Goal: Information Seeking & Learning: Check status

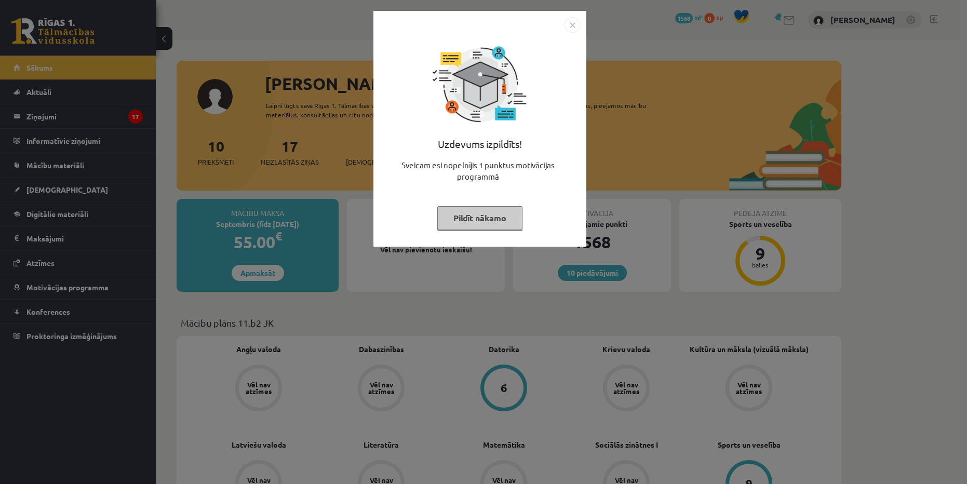
click at [575, 21] on img "Close" at bounding box center [573, 25] width 16 height 16
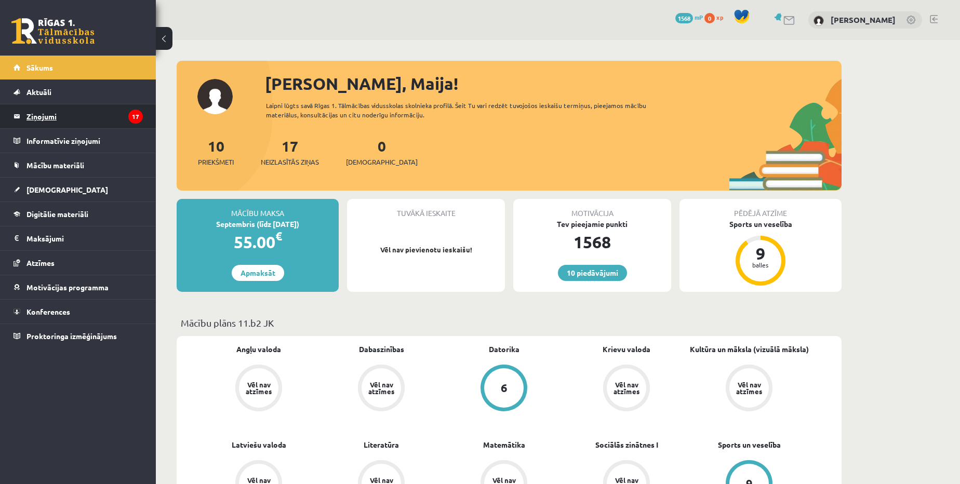
click at [51, 112] on legend "Ziņojumi 17" at bounding box center [84, 116] width 116 height 24
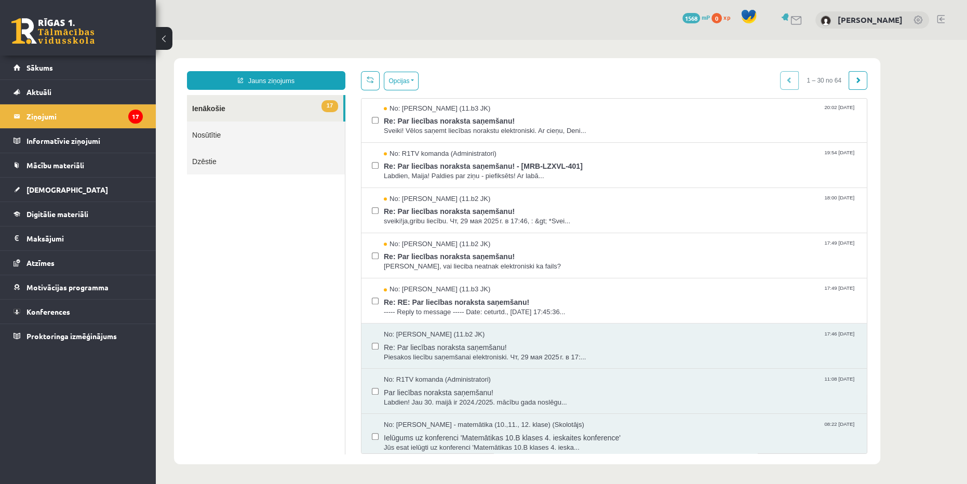
scroll to position [998, 0]
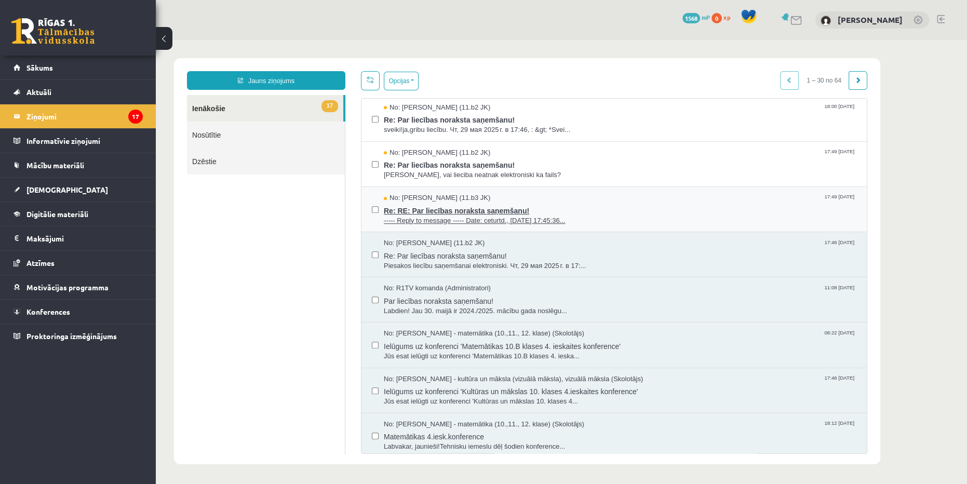
click at [561, 194] on div "No: [PERSON_NAME] (11.b3 JK) 17:49 [DATE]" at bounding box center [620, 198] width 473 height 10
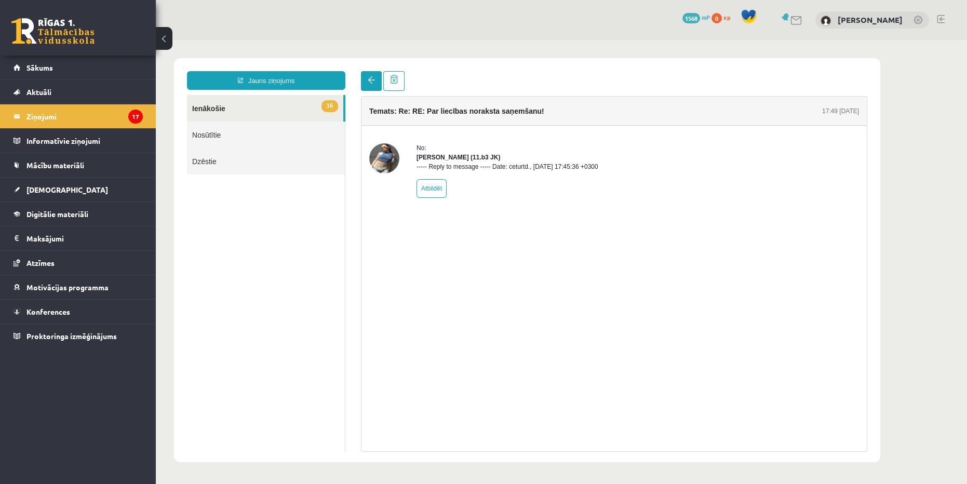
scroll to position [0, 0]
click at [366, 85] on link at bounding box center [371, 81] width 21 height 20
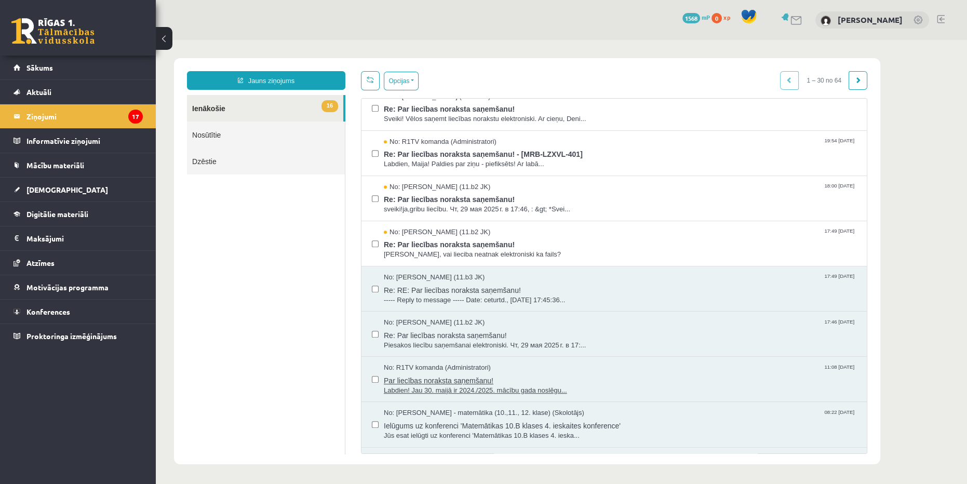
scroll to position [903, 0]
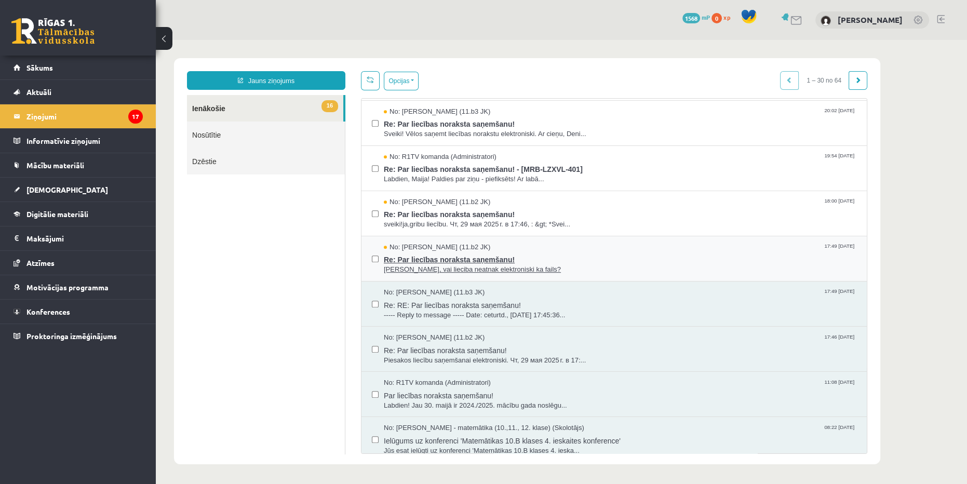
click at [609, 265] on span "[PERSON_NAME], vai lieciba neatnak elektroniski ka fails?" at bounding box center [620, 270] width 473 height 10
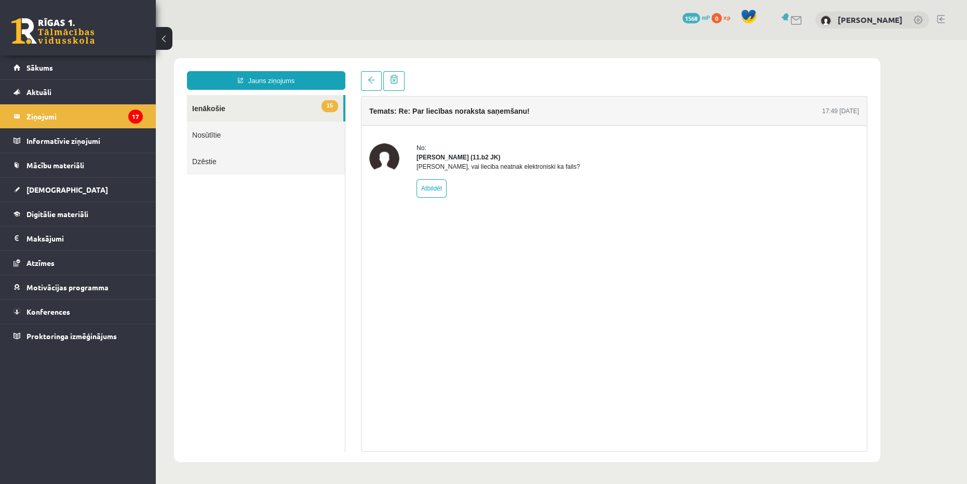
scroll to position [0, 0]
click at [372, 79] on span at bounding box center [371, 79] width 7 height 7
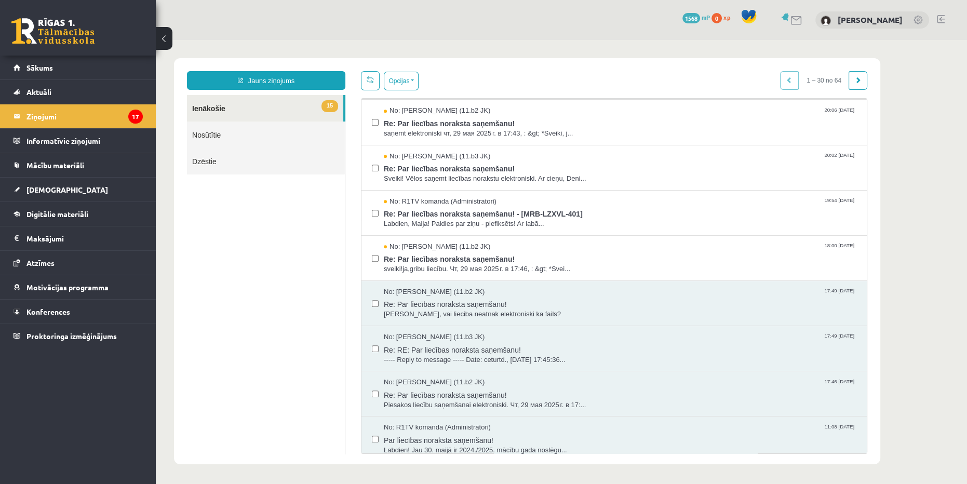
scroll to position [802, 0]
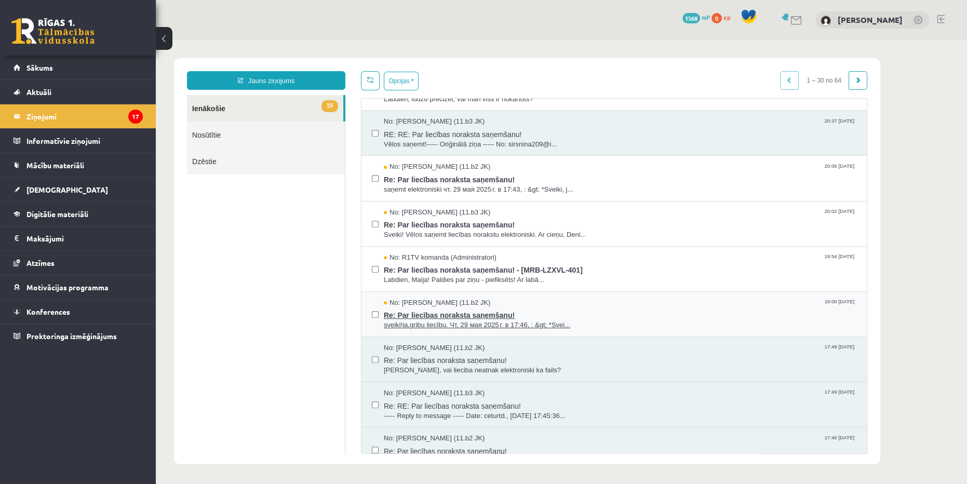
click at [517, 307] on span "Re: Par liecības noraksta saņemšanu!" at bounding box center [620, 313] width 473 height 13
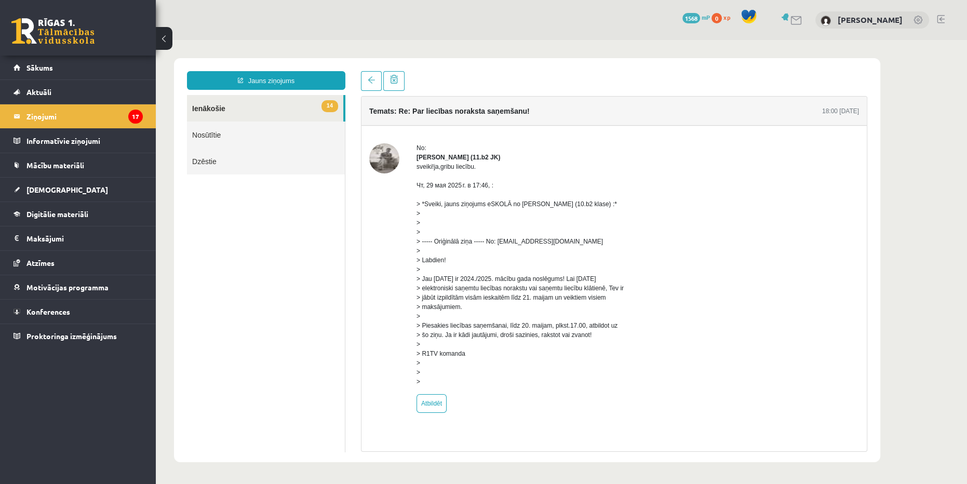
scroll to position [0, 0]
click at [290, 110] on link "14 Ienākošie" at bounding box center [265, 108] width 156 height 26
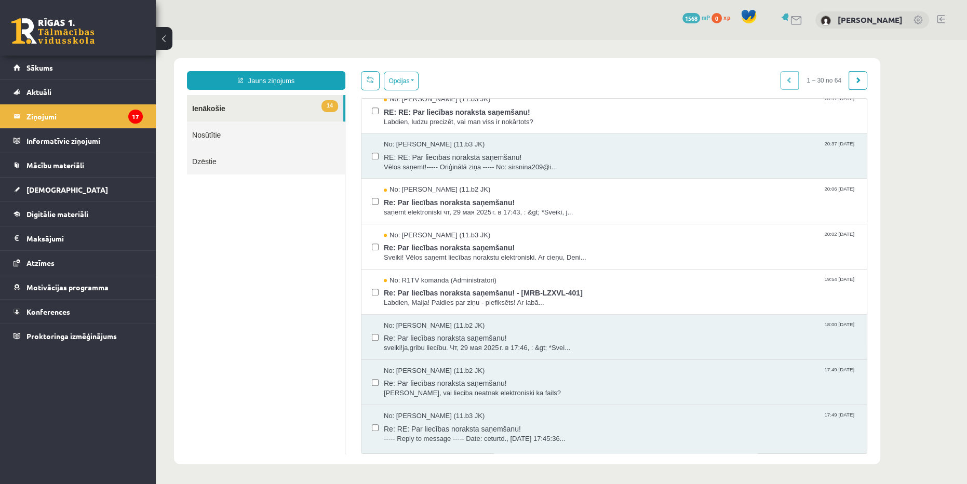
scroll to position [755, 0]
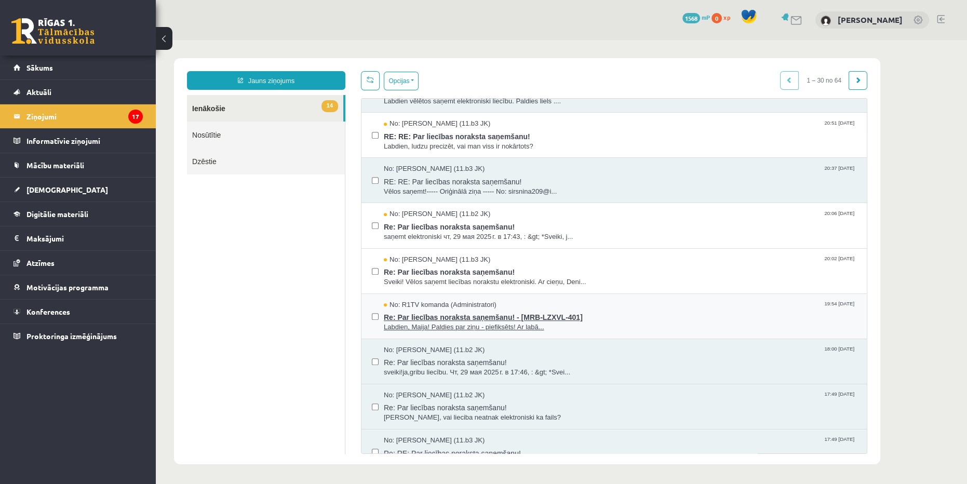
click at [623, 304] on div "No: R1TV komanda (Administratori) 19:54 [DATE]" at bounding box center [620, 305] width 473 height 10
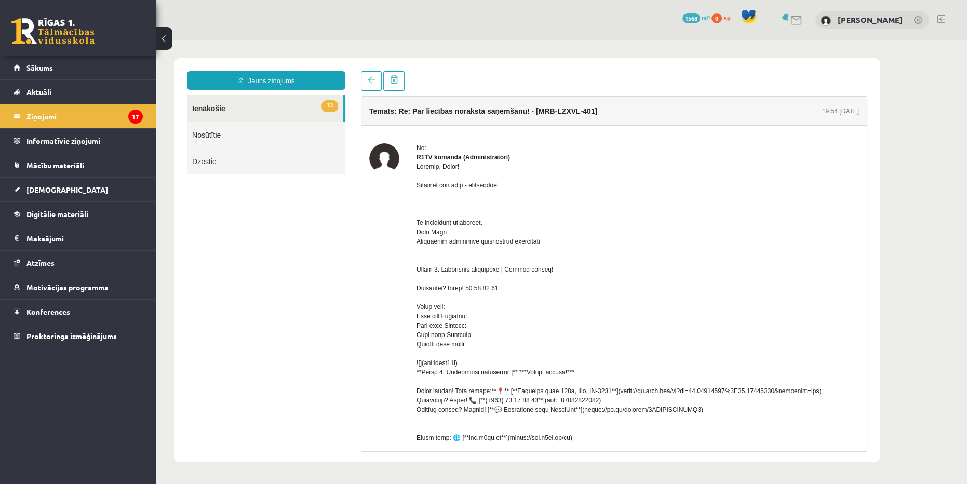
scroll to position [0, 0]
click at [366, 73] on link at bounding box center [371, 81] width 21 height 20
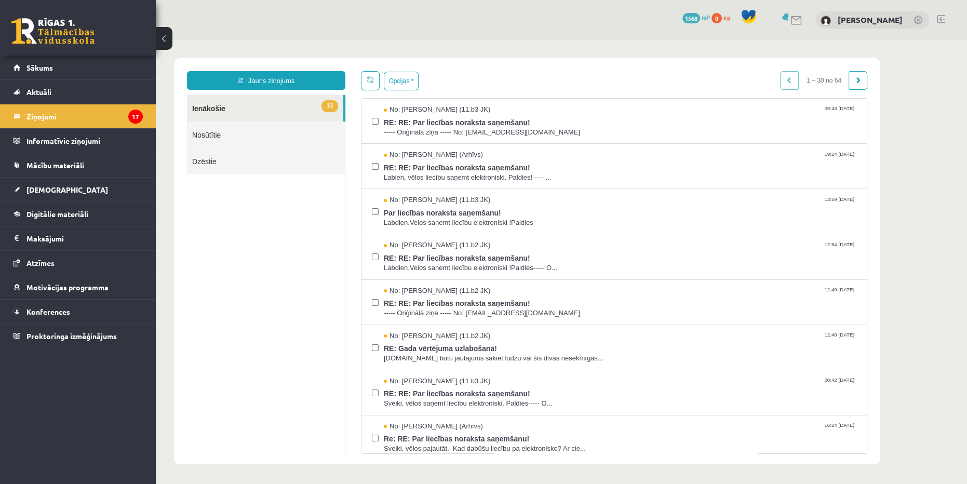
click at [256, 136] on link "Nosūtītie" at bounding box center [266, 135] width 158 height 26
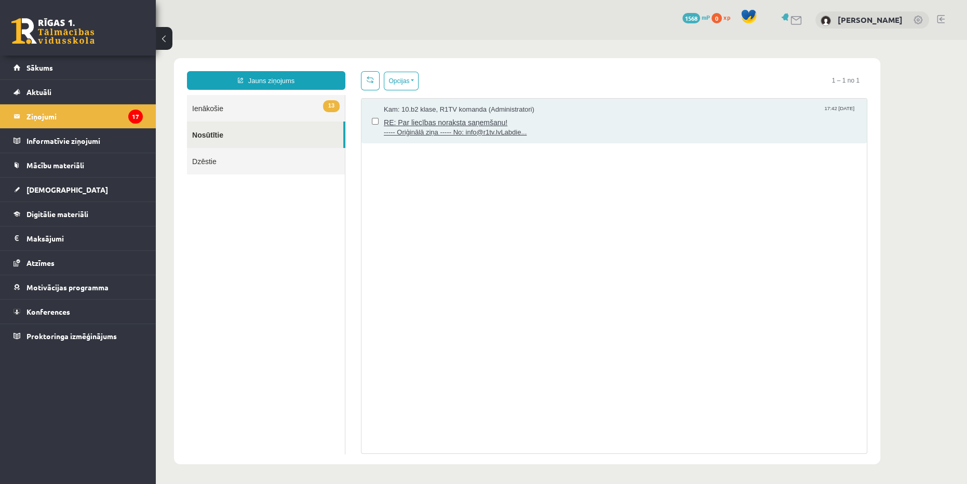
click at [600, 126] on span "RE: Par liecības noraksta saņemšanu!" at bounding box center [620, 121] width 473 height 13
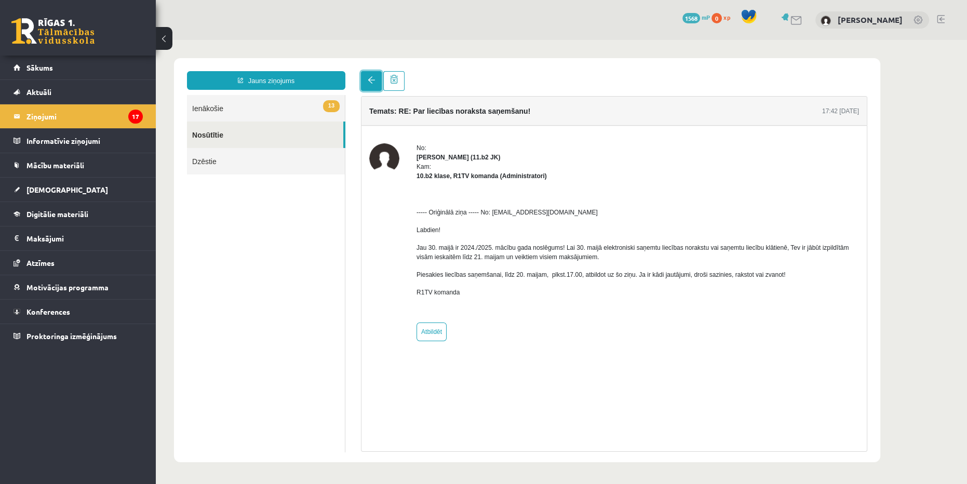
click at [367, 78] on link at bounding box center [371, 81] width 21 height 20
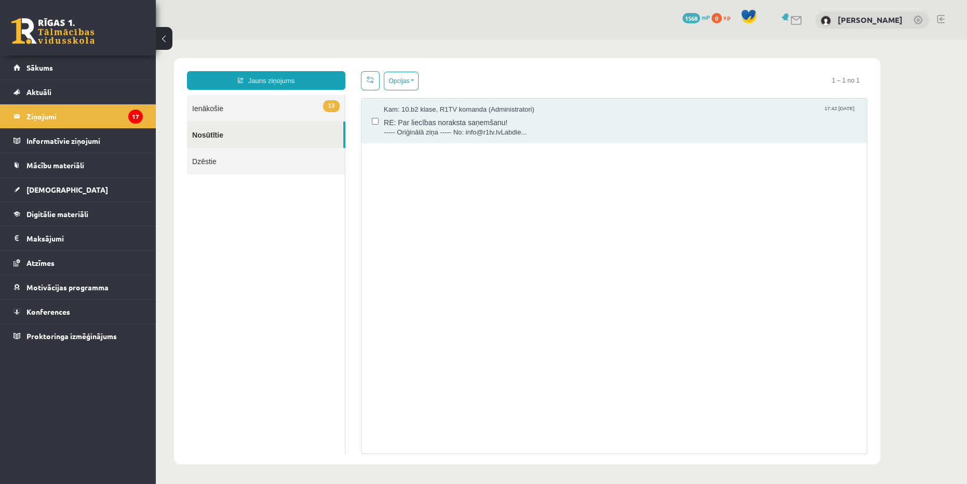
click at [259, 106] on link "13 Ienākošie" at bounding box center [266, 108] width 158 height 26
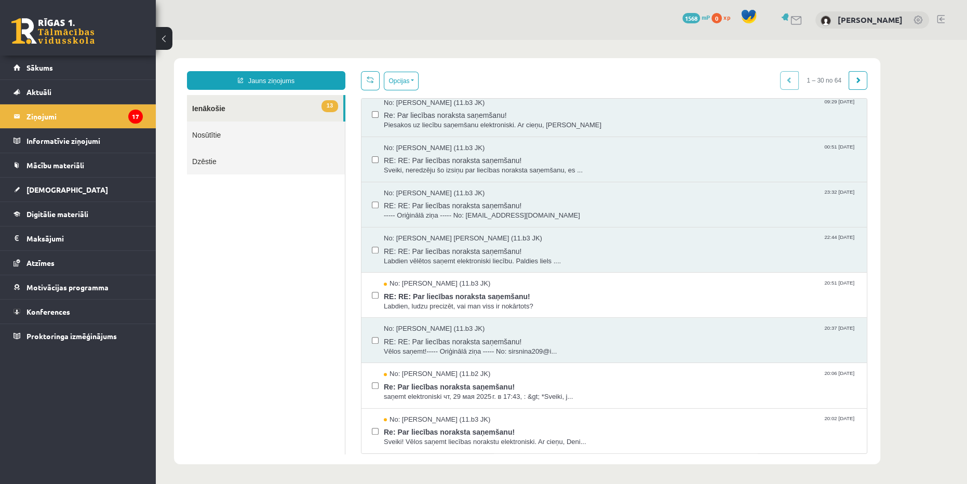
scroll to position [755, 0]
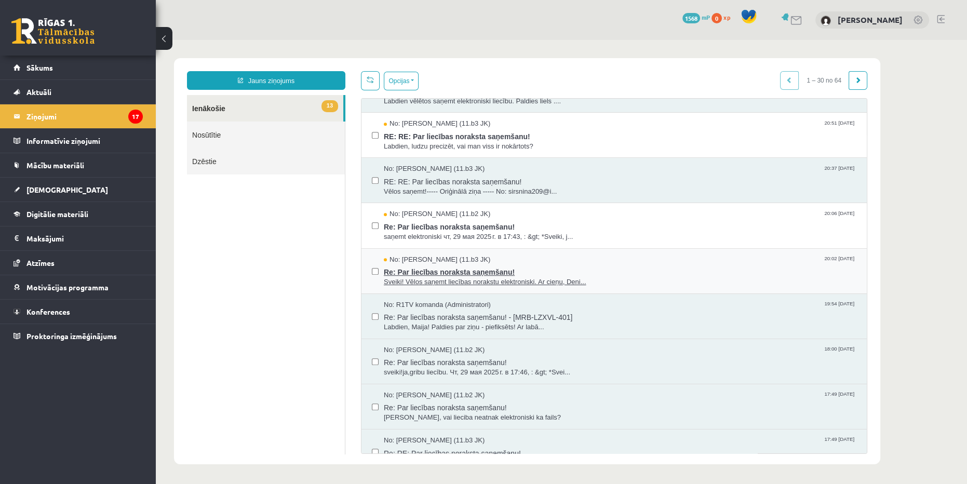
click at [634, 267] on span "Re: Par liecības noraksta saņemšanu!" at bounding box center [620, 270] width 473 height 13
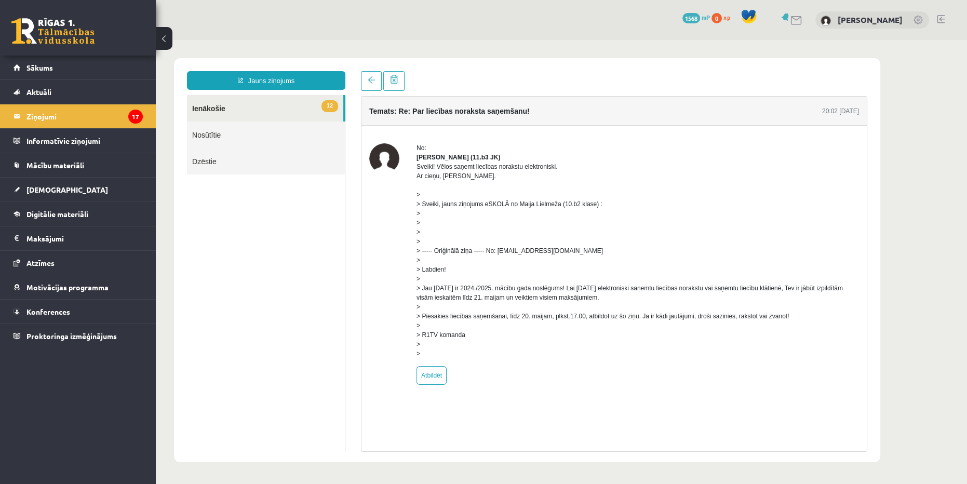
scroll to position [0, 0]
click at [371, 76] on span at bounding box center [371, 79] width 7 height 7
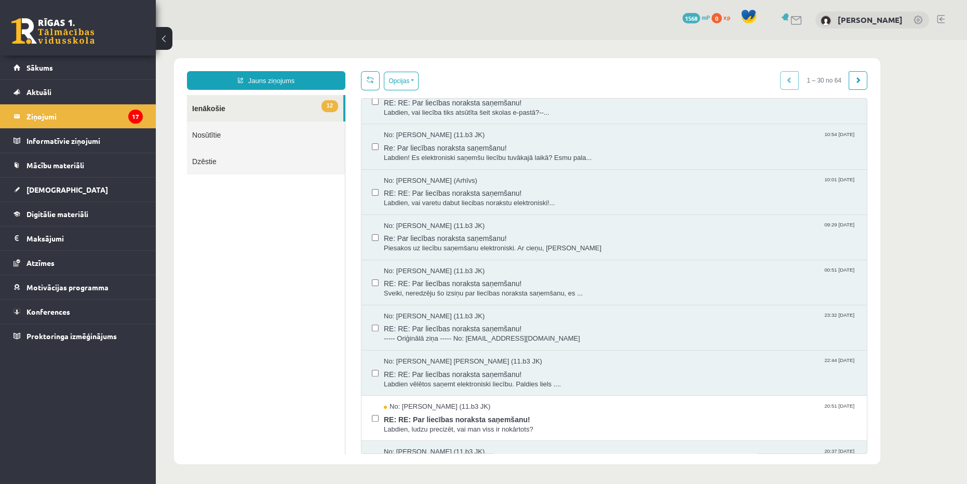
scroll to position [661, 0]
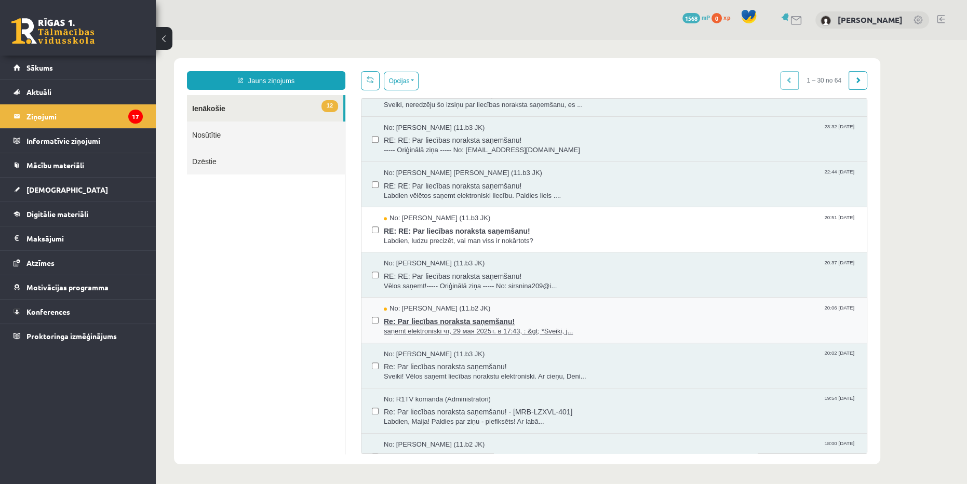
click at [624, 304] on div "No: [PERSON_NAME] (11.b2 JK) 20:06 [DATE]" at bounding box center [620, 309] width 473 height 10
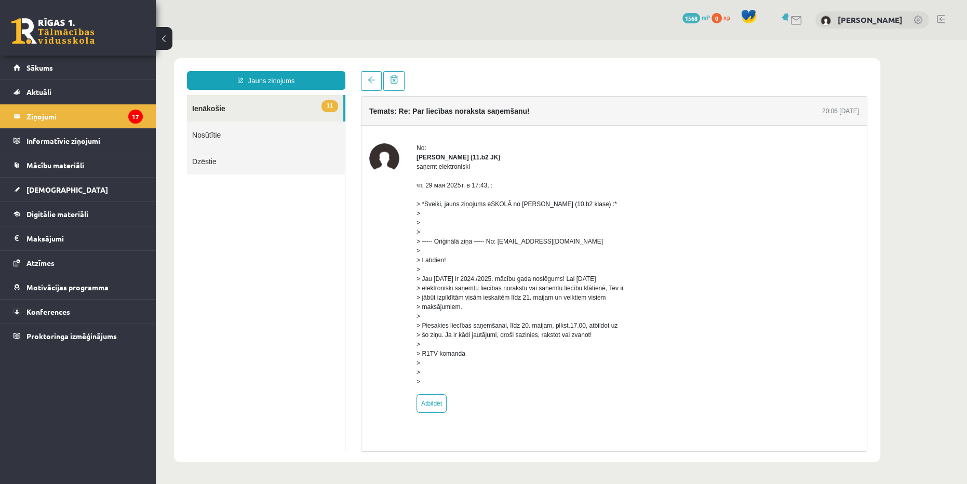
scroll to position [0, 0]
click at [358, 72] on div "Temats: Re: Par liecības noraksta saņemšanu! 20:06 [DATE] No: [PERSON_NAME] (11…" at bounding box center [614, 261] width 522 height 381
click at [378, 86] on link at bounding box center [371, 81] width 21 height 20
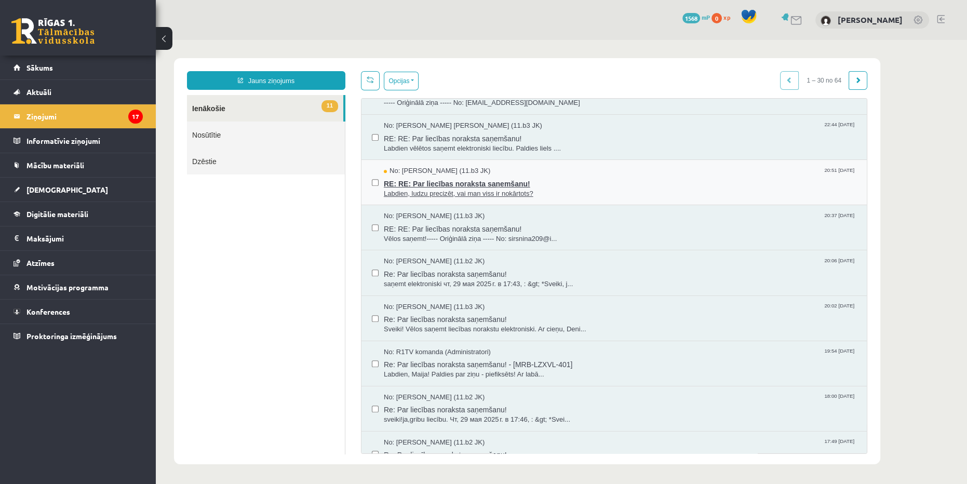
click at [572, 183] on span "RE: RE: Par liecības noraksta saņemšanu!" at bounding box center [620, 182] width 473 height 13
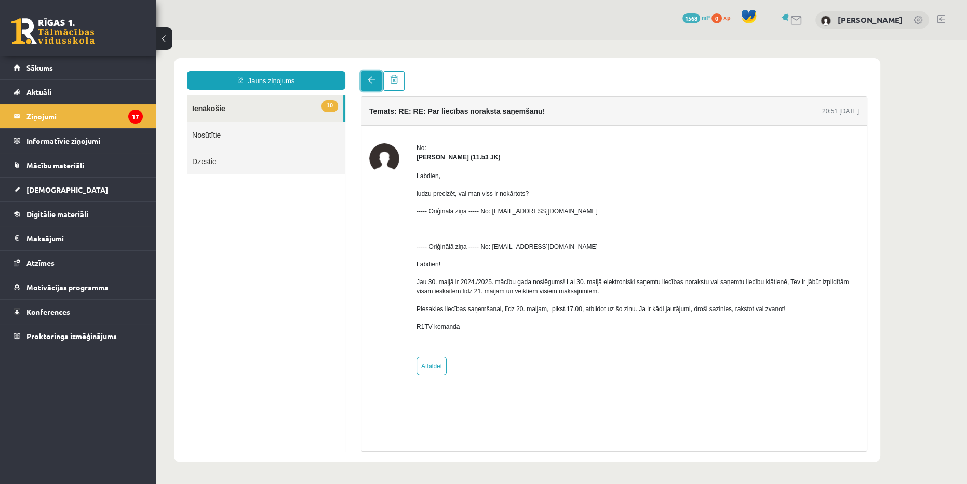
click at [364, 79] on link at bounding box center [371, 81] width 21 height 20
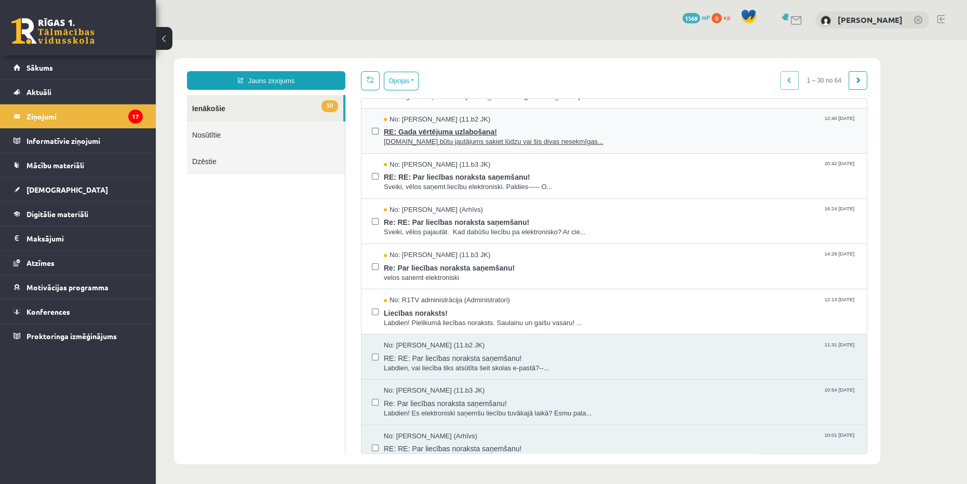
scroll to position [195, 0]
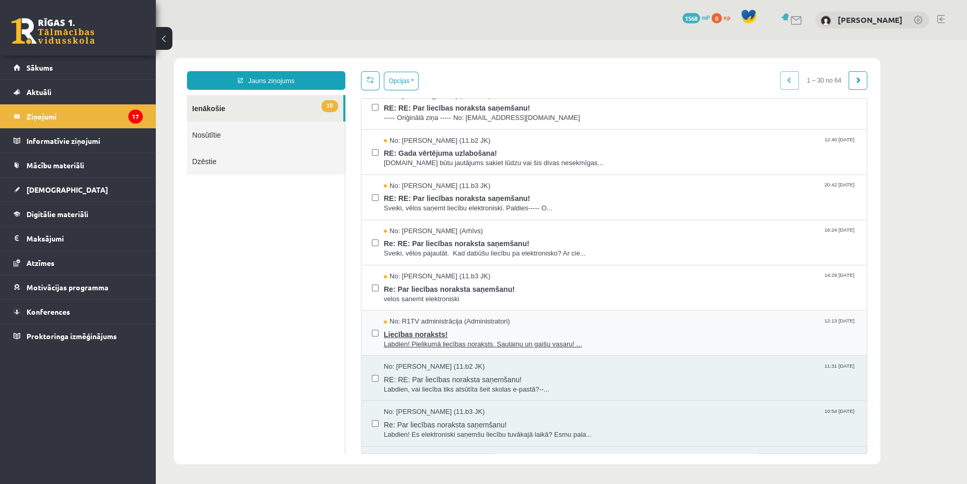
click at [554, 319] on div "No: R1TV administrācija (Administratori) 12:13 [DATE]" at bounding box center [620, 322] width 473 height 10
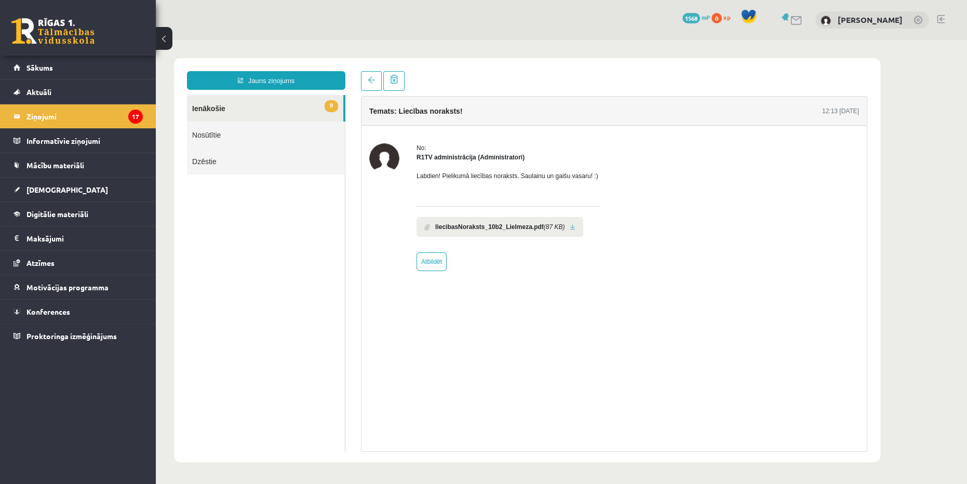
scroll to position [0, 0]
click at [570, 227] on link at bounding box center [573, 227] width 6 height 7
click at [376, 82] on link at bounding box center [371, 81] width 21 height 20
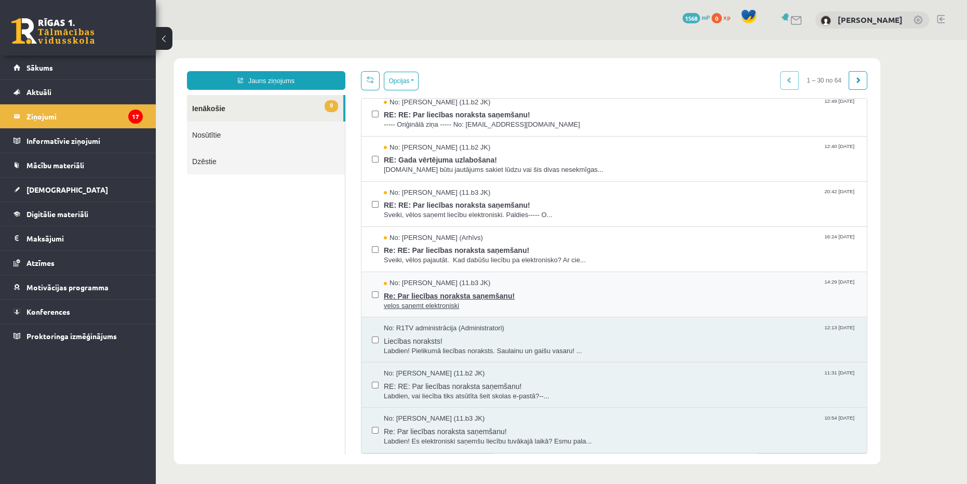
click at [519, 306] on span "velos sanemt elektroniski" at bounding box center [620, 306] width 473 height 10
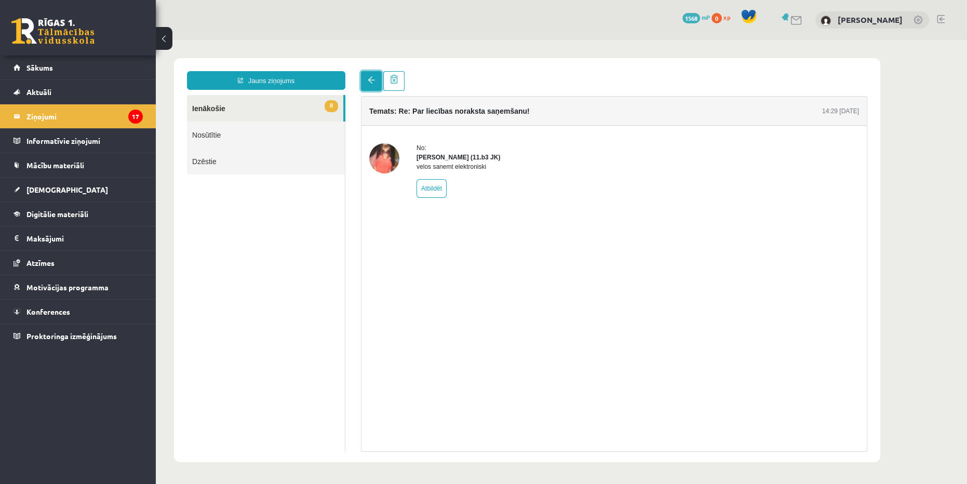
click at [367, 76] on link at bounding box center [371, 81] width 21 height 20
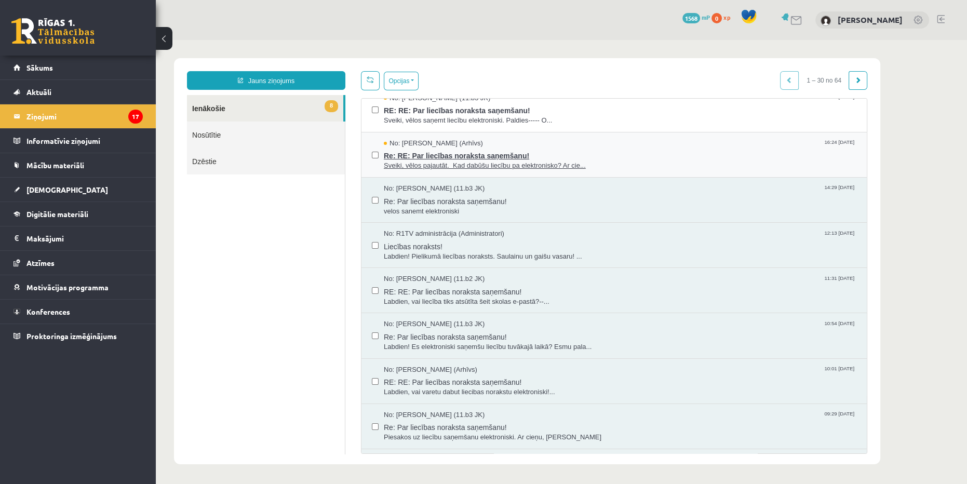
click at [588, 149] on span "Re: RE: Par liecības noraksta saņemšanu!" at bounding box center [620, 154] width 473 height 13
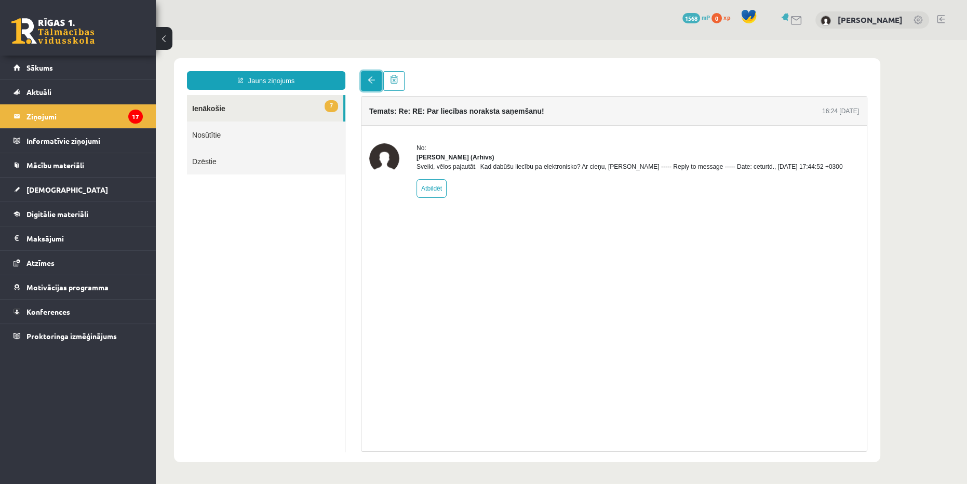
click at [370, 75] on link at bounding box center [371, 81] width 21 height 20
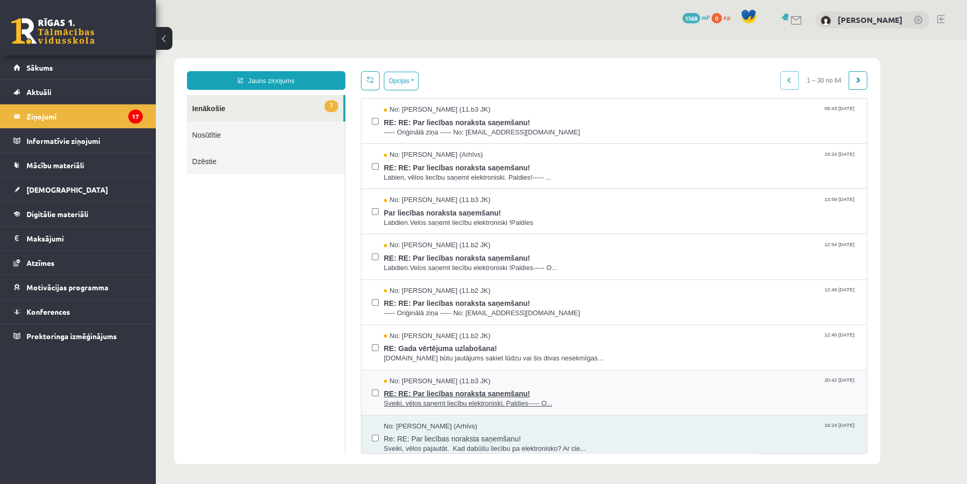
click at [587, 399] on span "Sveiki, vēlos saņemt liecību elektroniski. Paldies----- O..." at bounding box center [620, 404] width 473 height 10
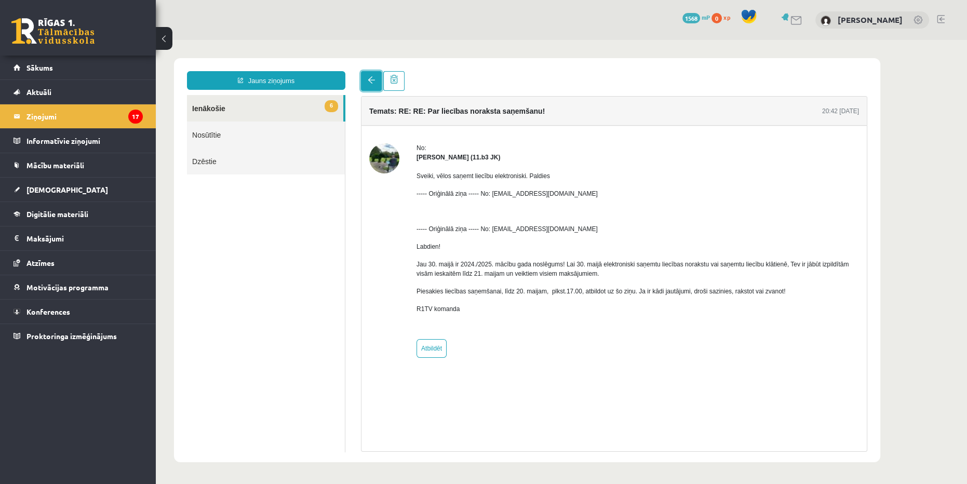
click at [364, 72] on link at bounding box center [371, 81] width 21 height 20
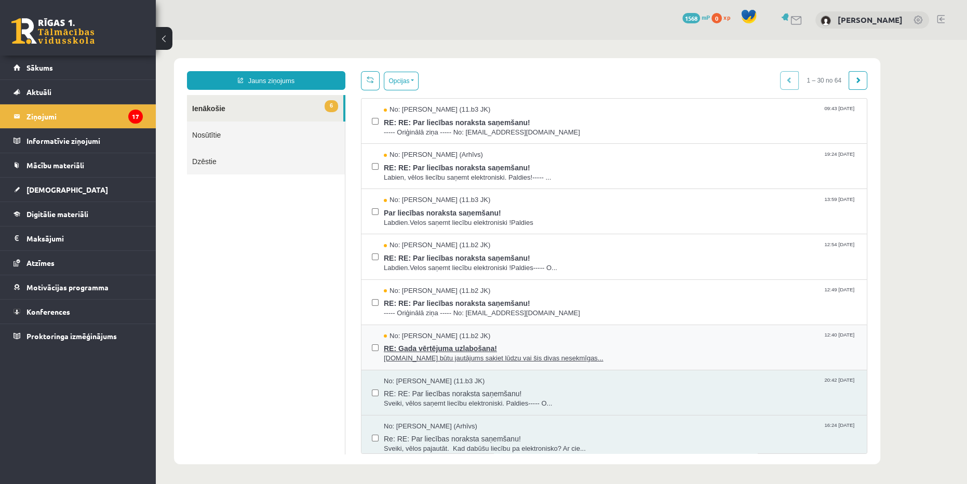
click at [548, 348] on span "RE: Gada vērtējuma uzlabošana!" at bounding box center [620, 347] width 473 height 13
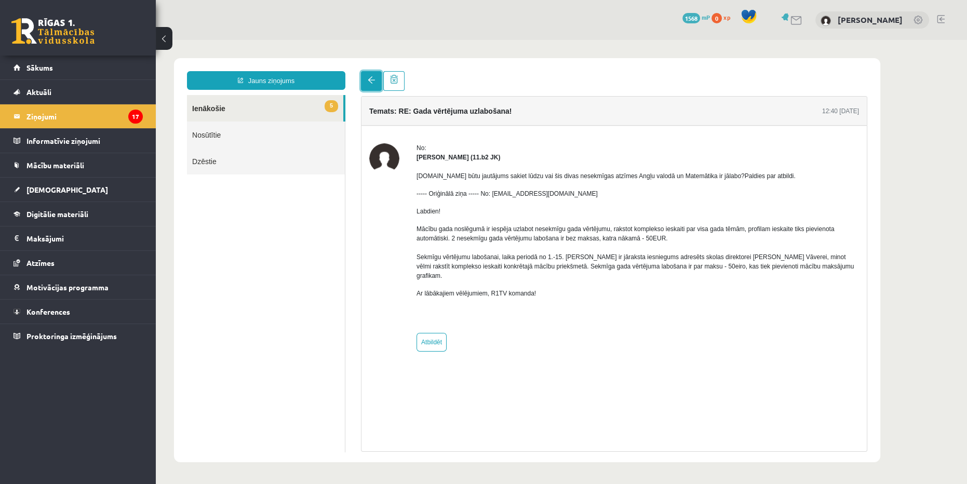
click at [367, 80] on link at bounding box center [371, 81] width 21 height 20
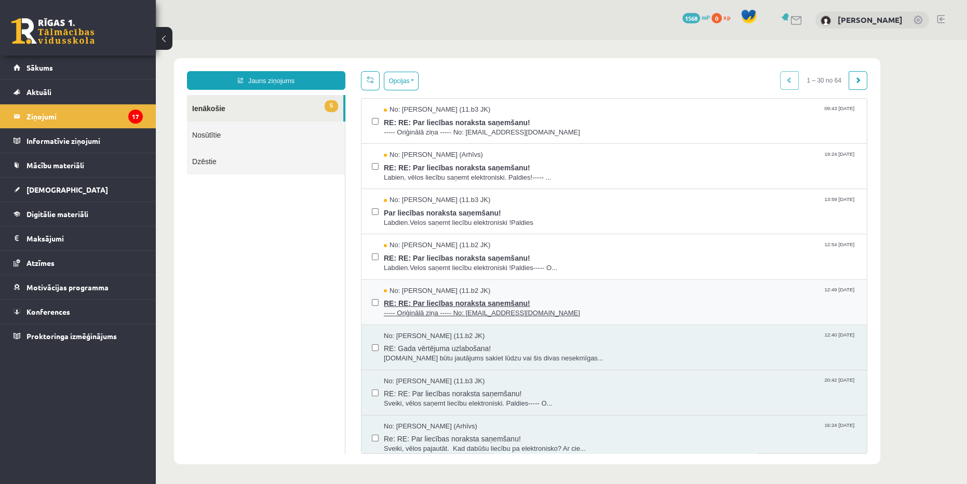
click at [577, 304] on span "RE: RE: Par liecības noraksta saņemšanu!" at bounding box center [620, 302] width 473 height 13
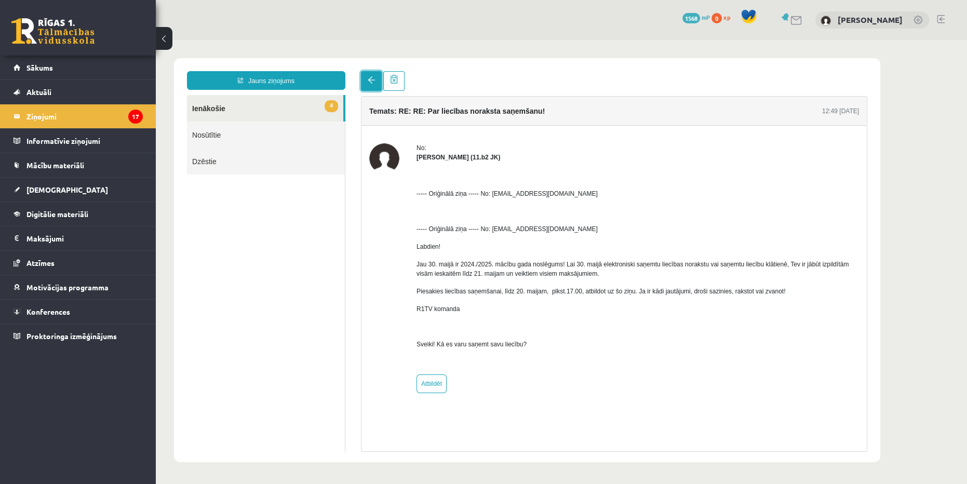
click at [368, 77] on span at bounding box center [371, 79] width 7 height 7
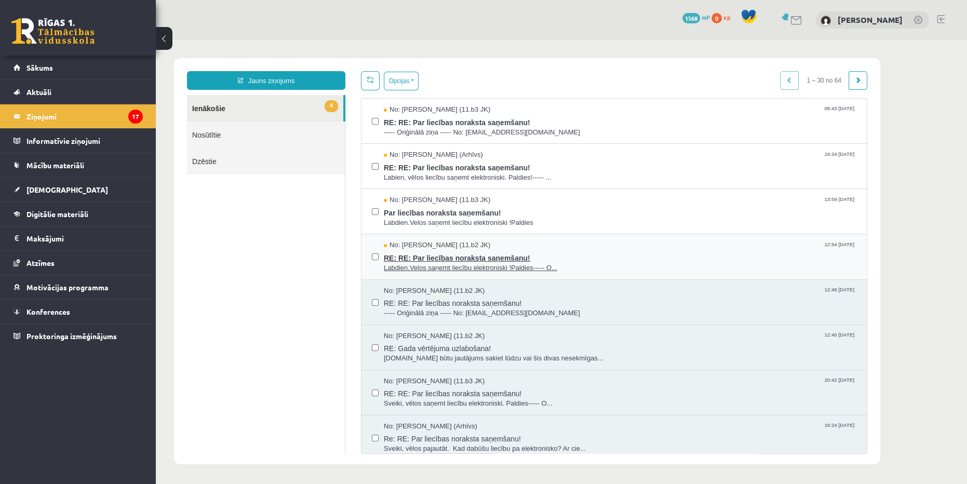
click at [620, 257] on span "RE: RE: Par liecības noraksta saņemšanu!" at bounding box center [620, 256] width 473 height 13
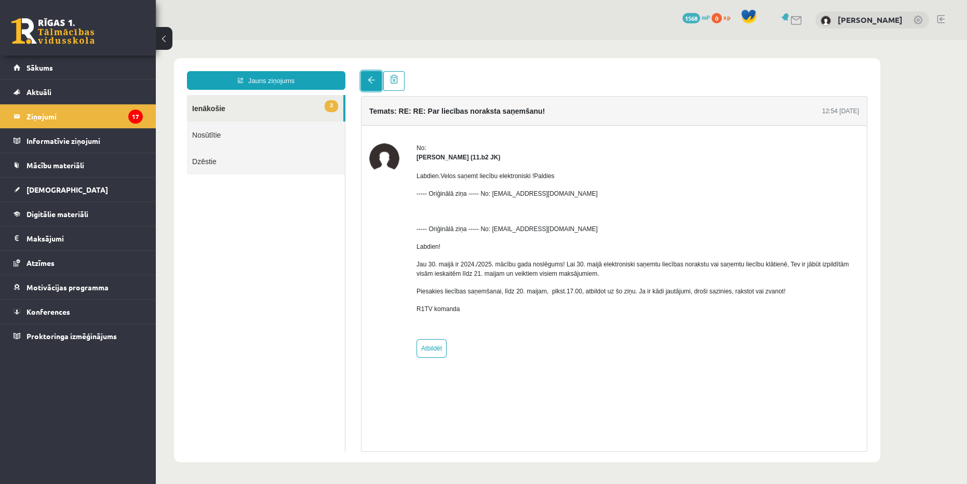
click at [368, 81] on span at bounding box center [371, 79] width 7 height 7
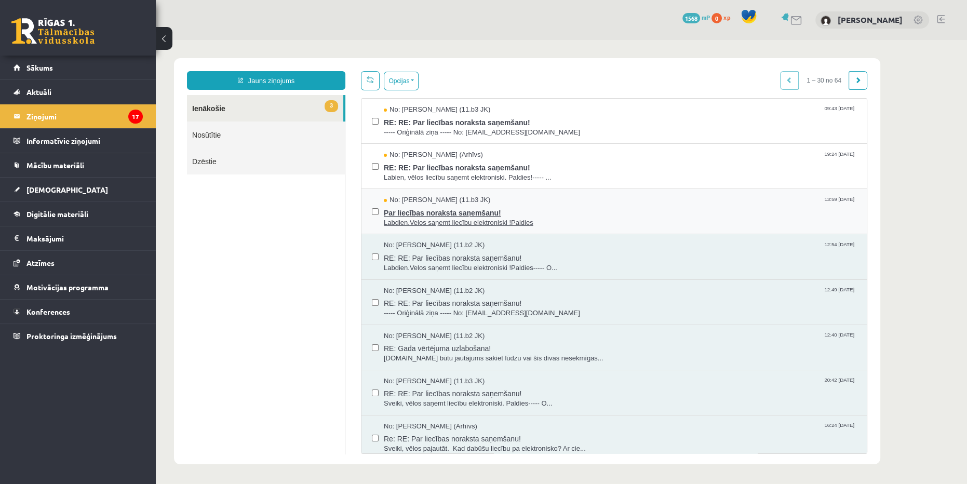
click at [570, 218] on span "Labdien.Velos saņemt liecību elektroniski !Paldies" at bounding box center [620, 223] width 473 height 10
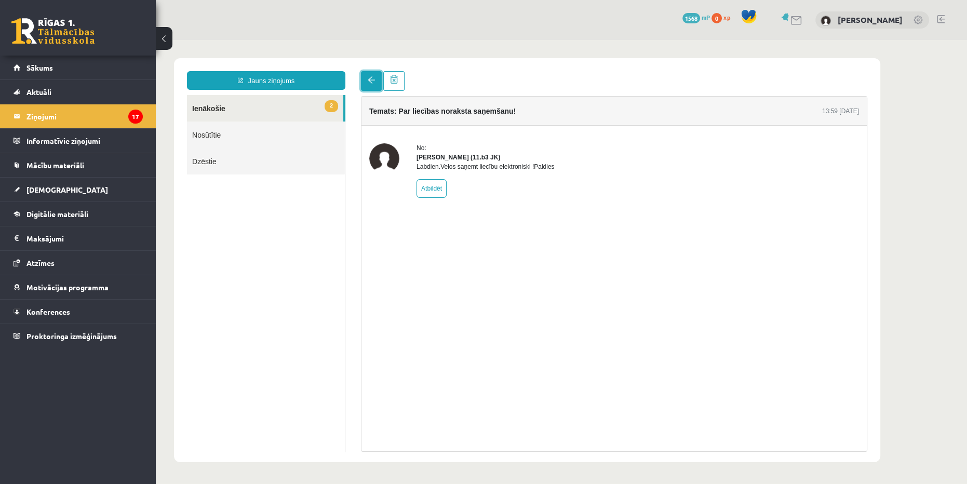
click at [371, 84] on link at bounding box center [371, 81] width 21 height 20
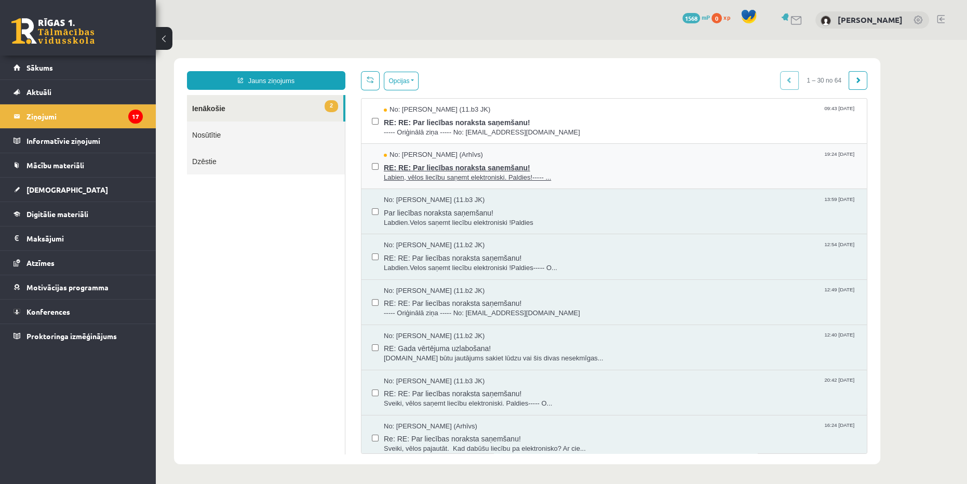
click at [587, 165] on span "RE: RE: Par liecības noraksta saņemšanu!" at bounding box center [620, 166] width 473 height 13
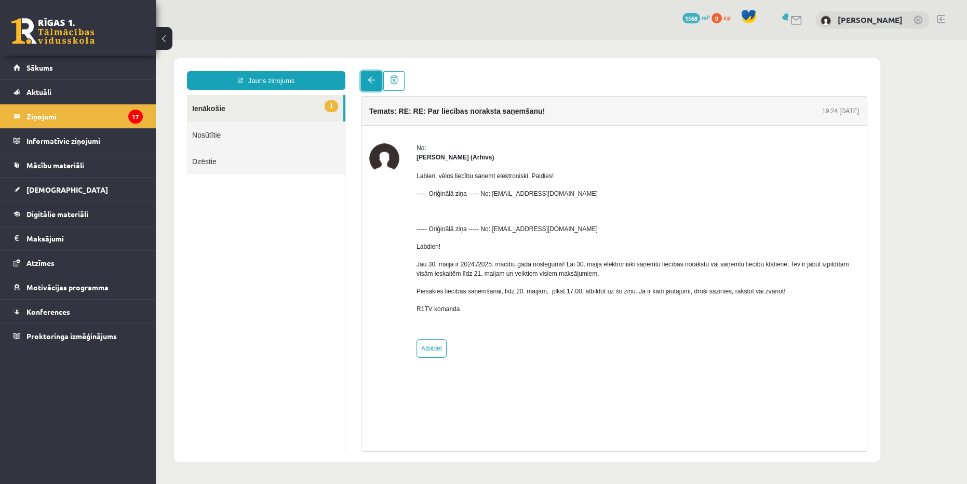
click at [366, 79] on link at bounding box center [371, 81] width 21 height 20
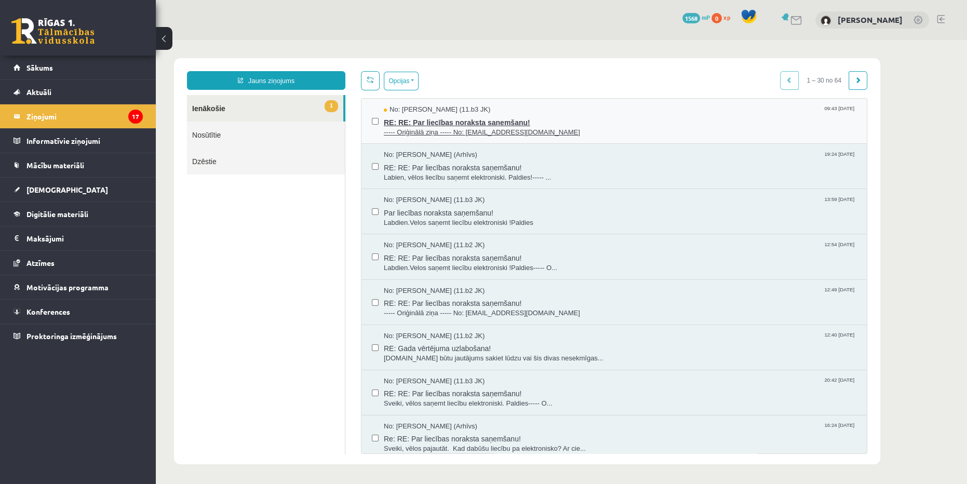
click at [578, 122] on span "RE: RE: Par liecības noraksta saņemšanu!" at bounding box center [620, 121] width 473 height 13
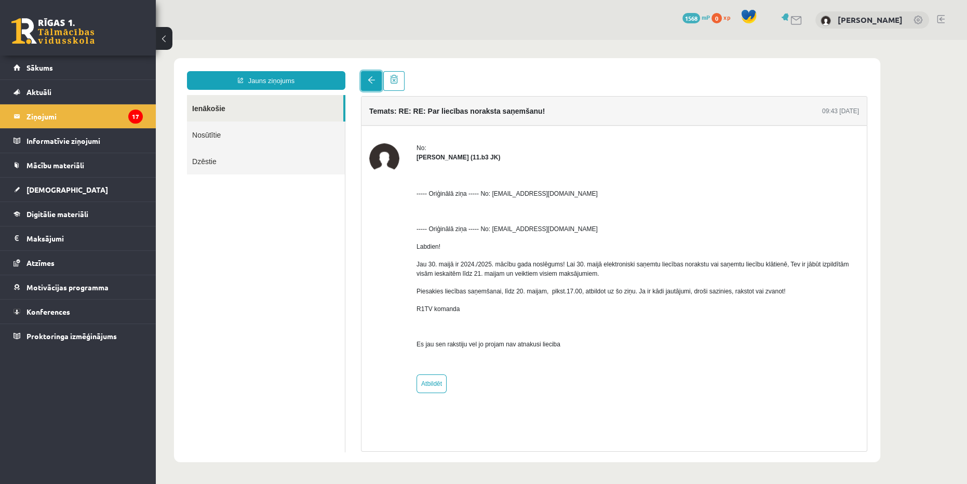
click at [371, 81] on span at bounding box center [371, 79] width 7 height 7
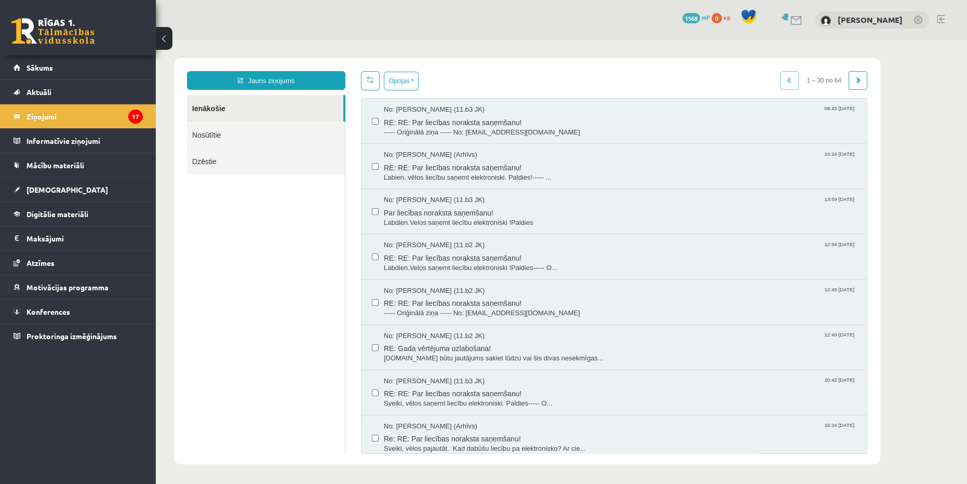
click at [265, 165] on link "Dzēstie" at bounding box center [266, 161] width 158 height 26
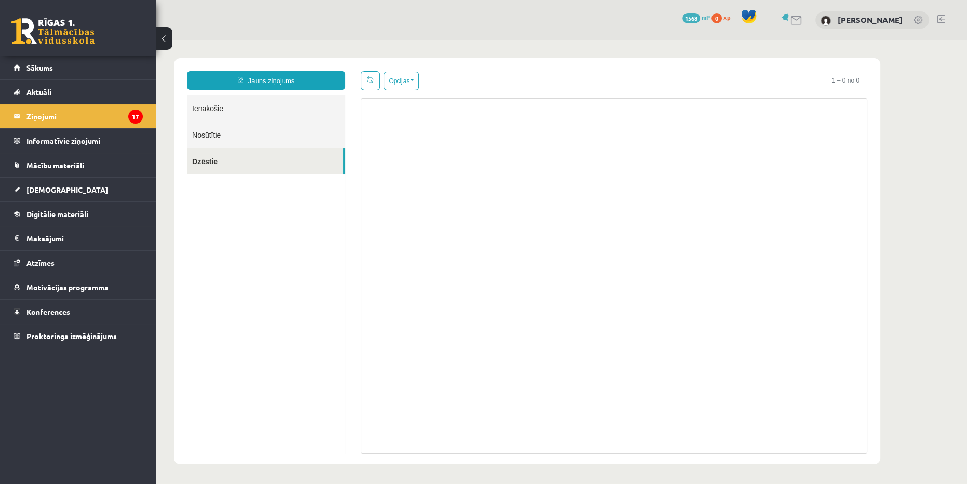
click at [244, 138] on link "Nosūtītie" at bounding box center [266, 135] width 158 height 26
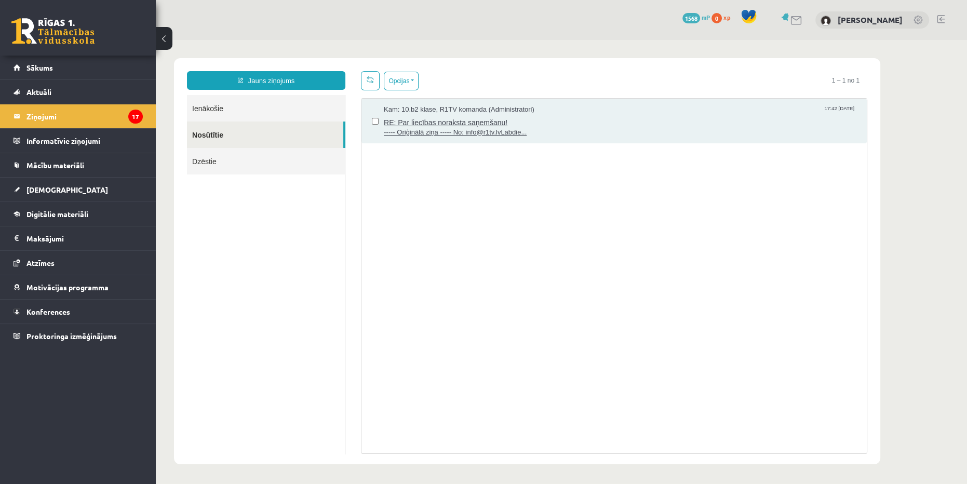
click at [532, 125] on span "RE: Par liecības noraksta saņemšanu!" at bounding box center [620, 121] width 473 height 13
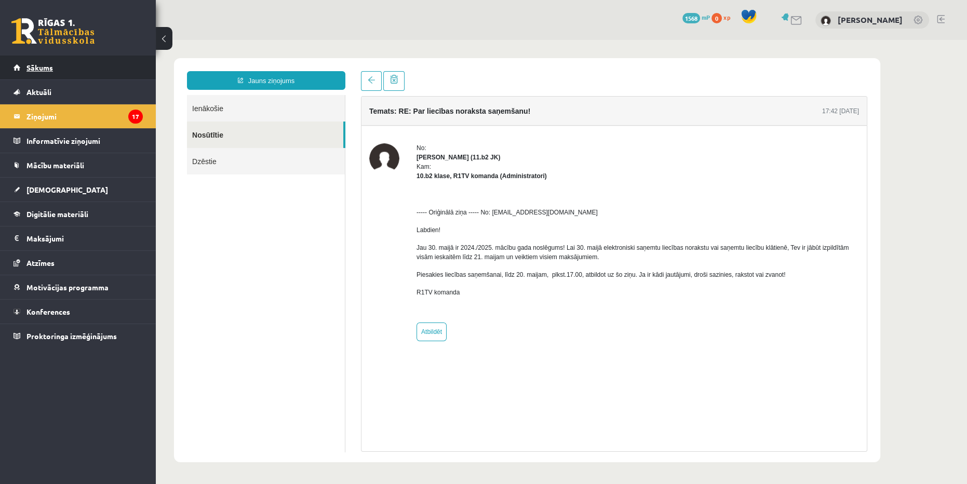
click at [82, 73] on link "Sākums" at bounding box center [78, 68] width 129 height 24
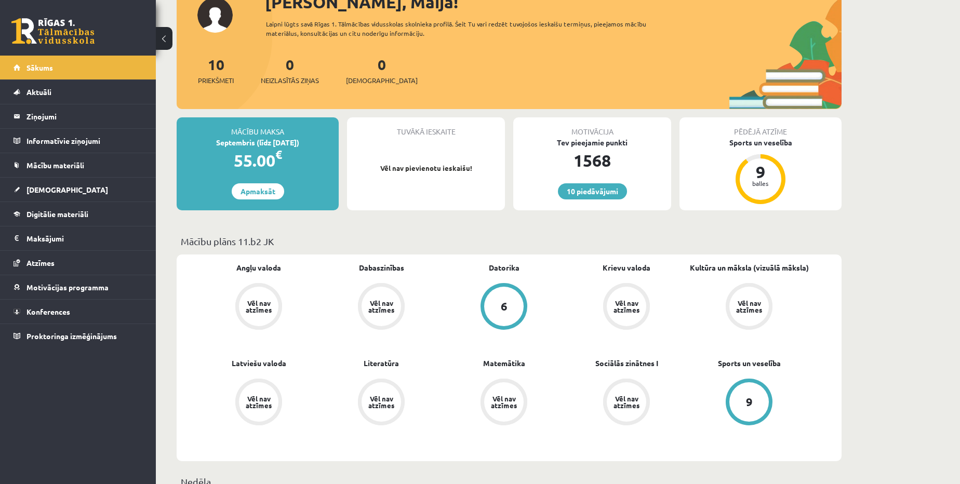
scroll to position [94, 0]
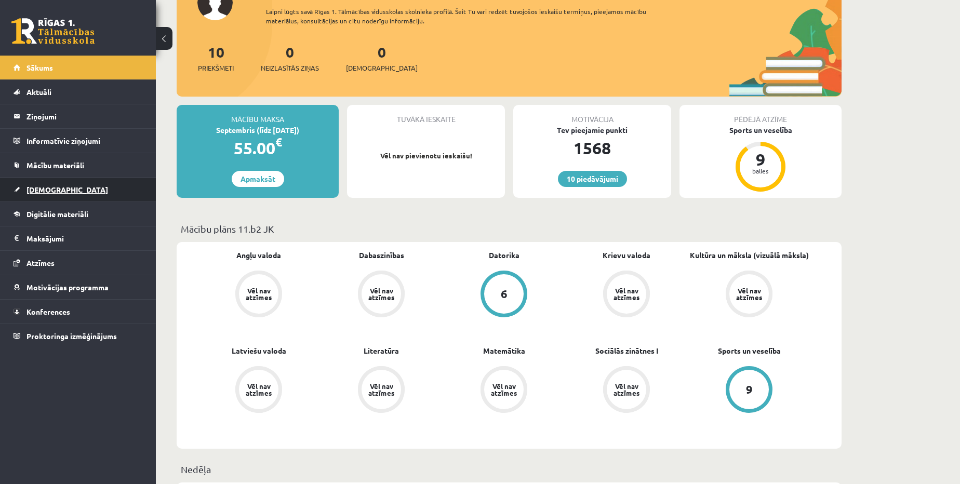
click at [50, 187] on span "[DEMOGRAPHIC_DATA]" at bounding box center [67, 189] width 82 height 9
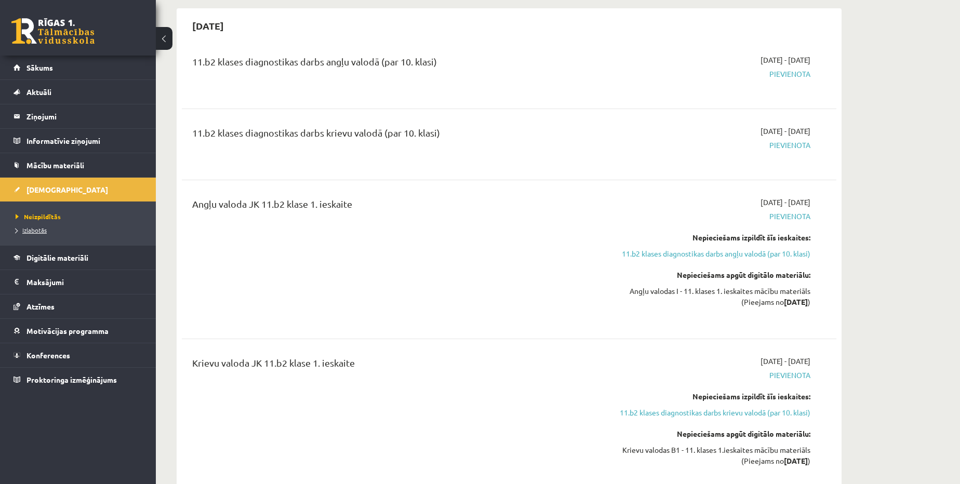
click at [40, 231] on span "Izlabotās" at bounding box center [31, 230] width 31 height 8
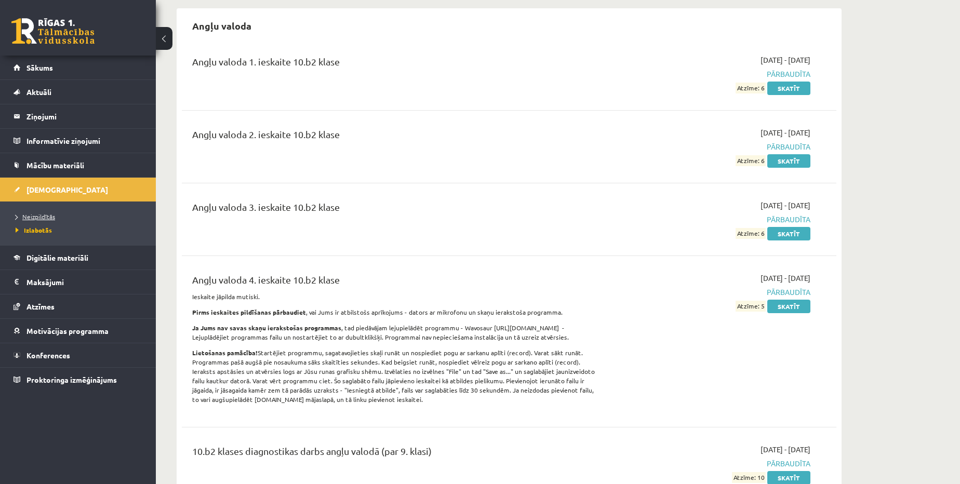
click at [43, 213] on span "Neizpildītās" at bounding box center [35, 216] width 39 height 8
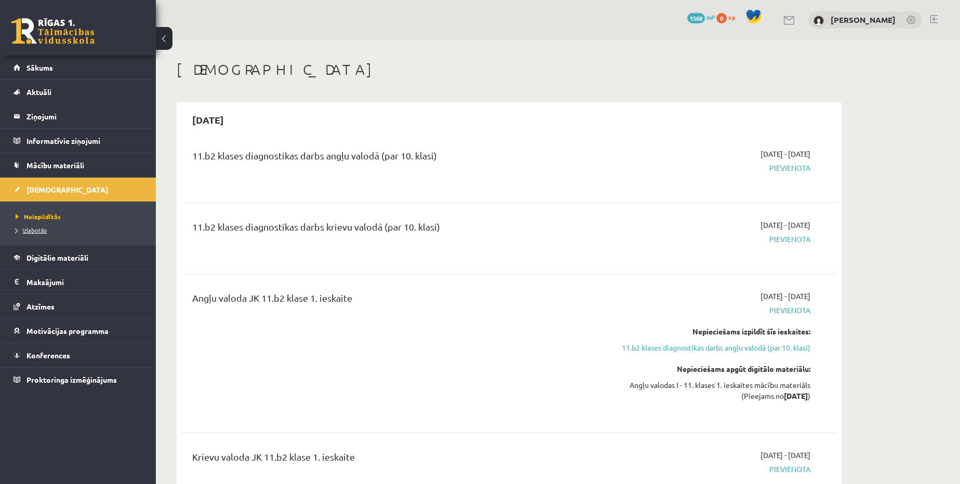
click at [35, 227] on span "Izlabotās" at bounding box center [31, 230] width 31 height 8
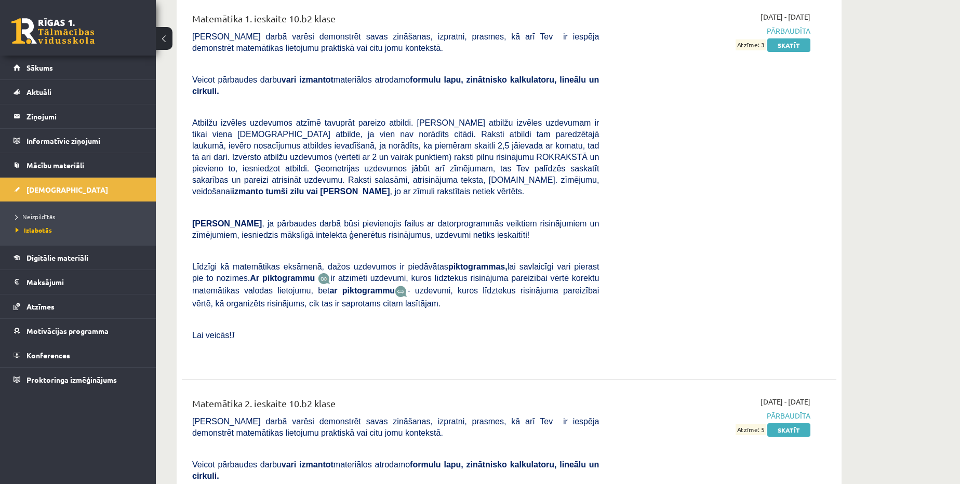
scroll to position [3824, 0]
click at [48, 217] on span "Neizpildītās" at bounding box center [35, 216] width 39 height 8
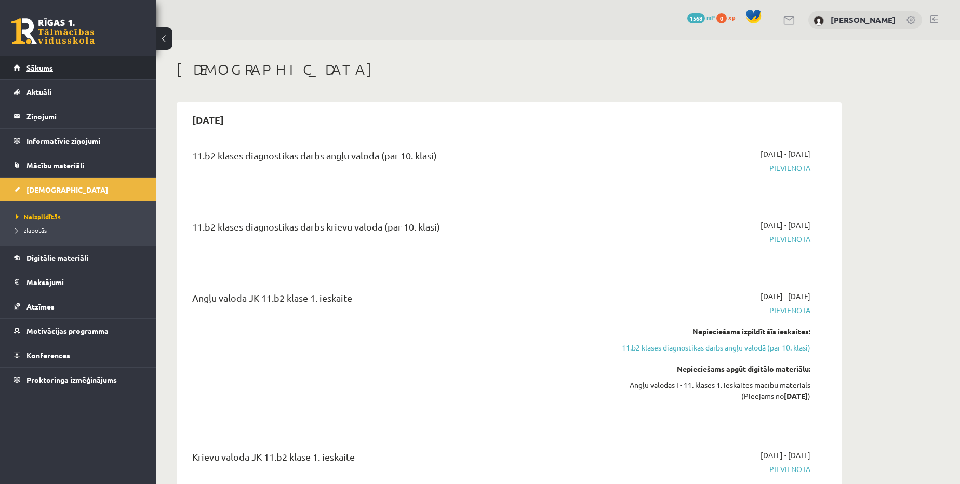
click at [43, 64] on span "Sākums" at bounding box center [39, 67] width 26 height 9
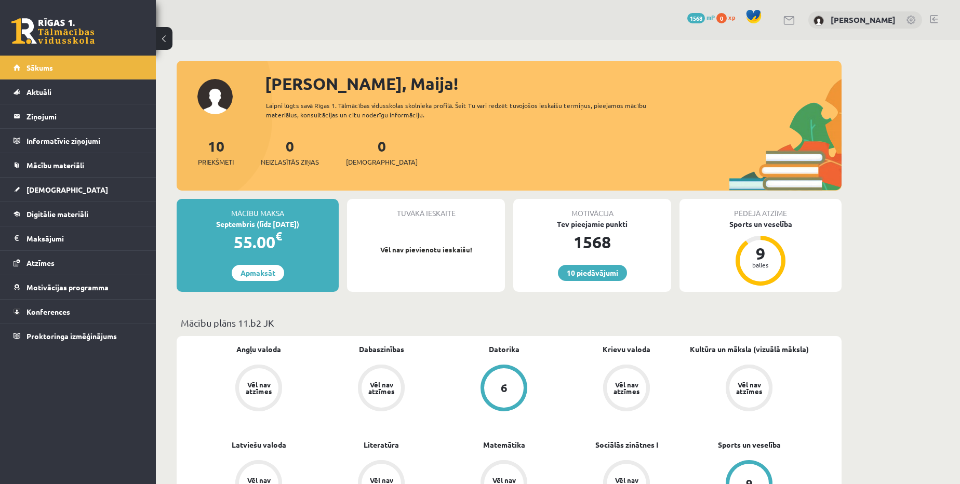
click at [515, 372] on div "6" at bounding box center [503, 387] width 39 height 39
